Goal: Navigation & Orientation: Find specific page/section

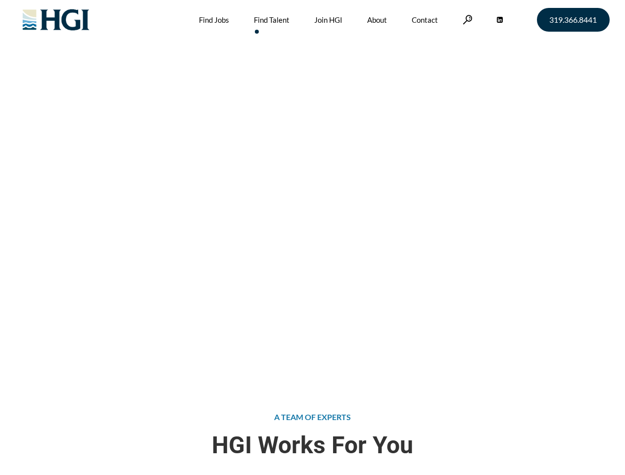
click at [312, 238] on div "Attract the Right Talent Home » Find Talent" at bounding box center [312, 190] width 625 height 380
click at [466, 19] on link at bounding box center [468, 19] width 10 height 9
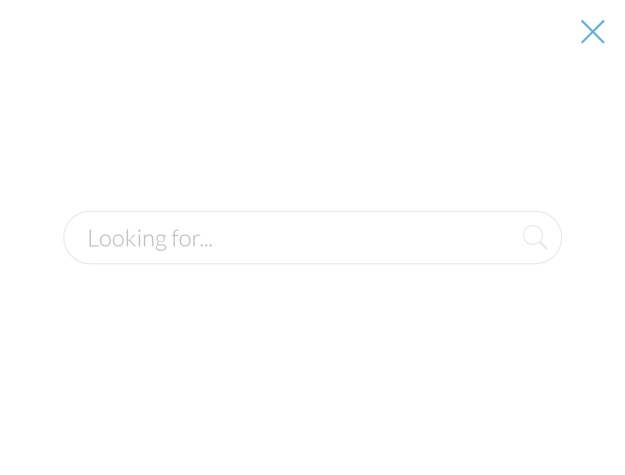
click at [312, 238] on div "Attract the Right Talent Home » Find Talent" at bounding box center [312, 190] width 625 height 380
